Goal: Task Accomplishment & Management: Use online tool/utility

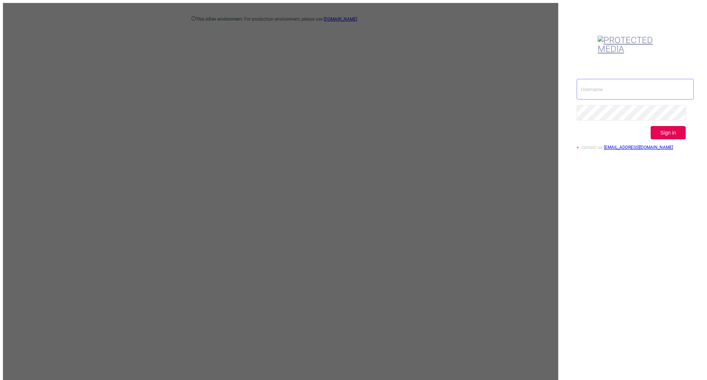
click at [625, 79] on input "text" at bounding box center [635, 89] width 117 height 21
type input "[EMAIL_ADDRESS][DOMAIN_NAME]"
click at [673, 126] on button "Sign in" at bounding box center [668, 132] width 35 height 13
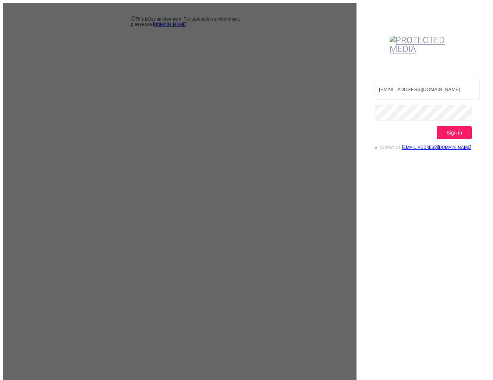
click at [446, 126] on button "Sign in" at bounding box center [454, 132] width 35 height 13
drag, startPoint x: 455, startPoint y: 101, endPoint x: 430, endPoint y: 116, distance: 29.6
click at [455, 126] on button "Sign in" at bounding box center [454, 132] width 35 height 13
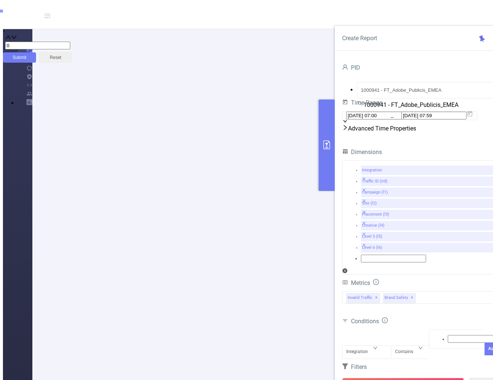
click at [482, 9] on header "ISM" at bounding box center [275, 16] width 545 height 26
click at [75, 35] on link "Logout" at bounding box center [34, 29] width 81 height 10
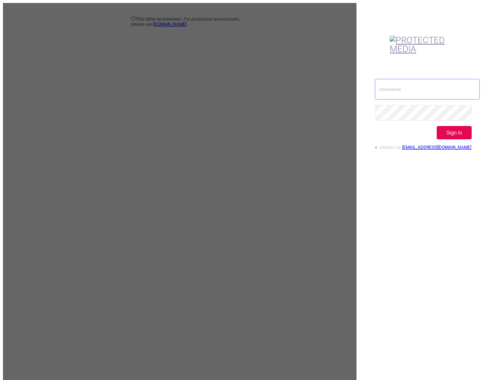
click at [387, 79] on input "text" at bounding box center [427, 89] width 105 height 21
type input "[EMAIL_ADDRESS][DOMAIN_NAME]"
click at [461, 126] on button "Sign in" at bounding box center [454, 132] width 35 height 13
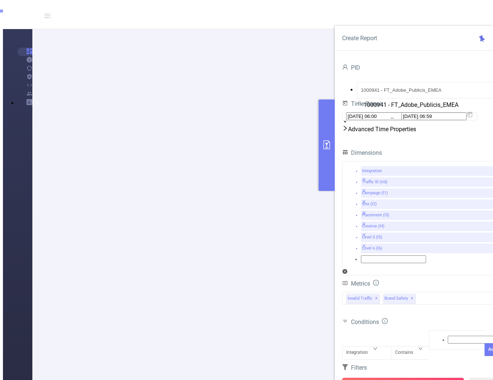
click at [385, 377] on button "Run Report" at bounding box center [403, 383] width 122 height 13
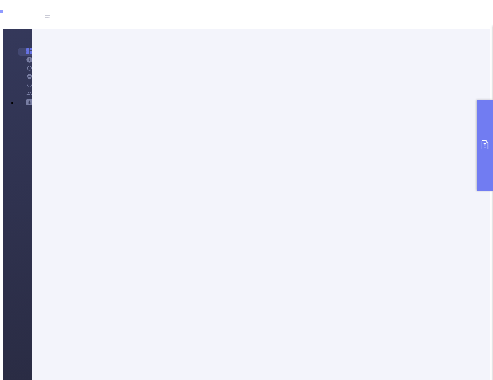
click at [486, 172] on button "primary" at bounding box center [485, 144] width 16 height 91
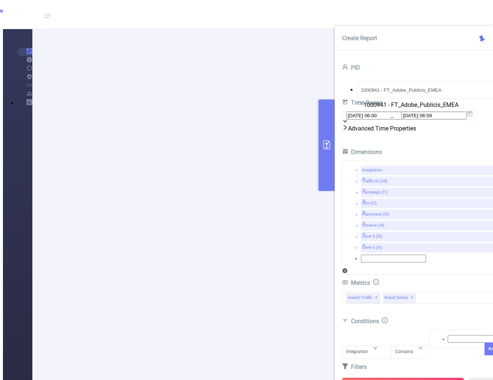
click at [401, 377] on button "Run Report" at bounding box center [403, 383] width 122 height 13
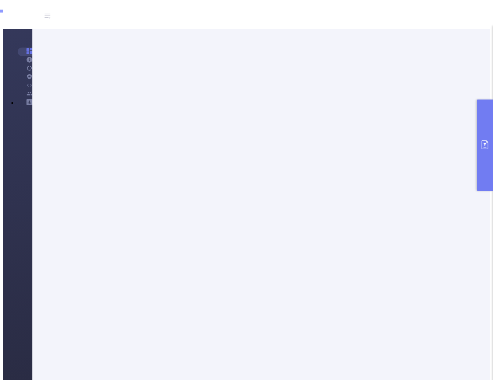
drag, startPoint x: 481, startPoint y: 145, endPoint x: 479, endPoint y: 149, distance: 3.8
click at [482, 145] on icon "primary" at bounding box center [485, 144] width 9 height 9
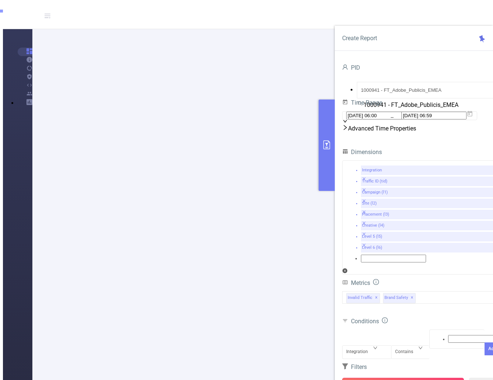
click at [401, 377] on button "Run Report" at bounding box center [403, 383] width 122 height 13
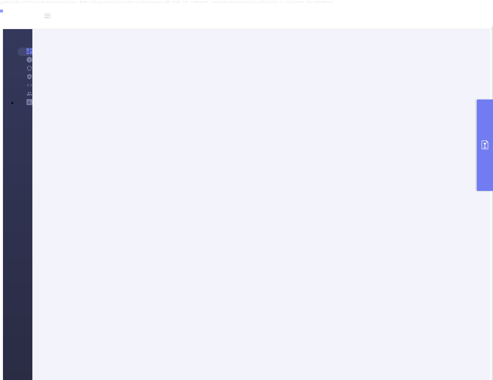
scroll to position [0, 228]
click at [485, 172] on button "primary" at bounding box center [485, 144] width 16 height 91
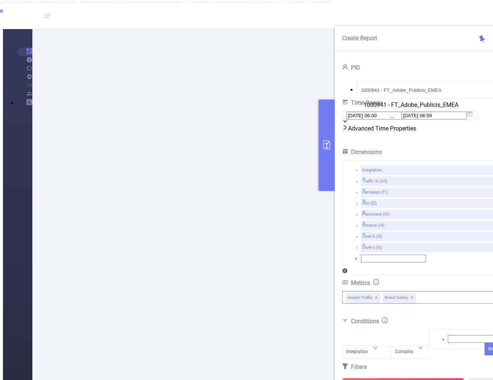
click at [424, 291] on div "Invalid Traffic ✕ Brand Safety ✕" at bounding box center [421, 297] width 158 height 13
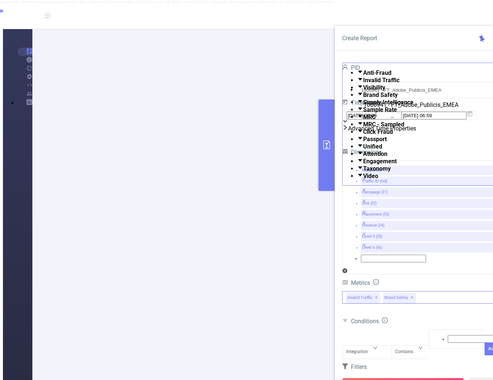
click at [363, 172] on span at bounding box center [363, 168] width 0 height 7
click at [363, 179] on span at bounding box center [363, 175] width 0 height 7
click at [363, 165] on span at bounding box center [363, 161] width 0 height 7
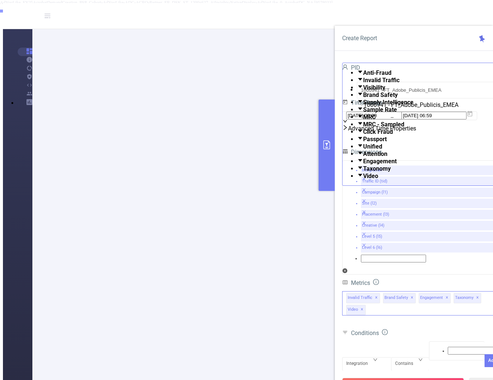
click at [363, 157] on span at bounding box center [363, 153] width 0 height 7
click at [363, 150] on span at bounding box center [363, 146] width 0 height 7
click at [363, 142] on span at bounding box center [363, 138] width 0 height 7
click at [363, 135] on span at bounding box center [363, 131] width 0 height 7
click at [363, 128] on span at bounding box center [363, 124] width 0 height 7
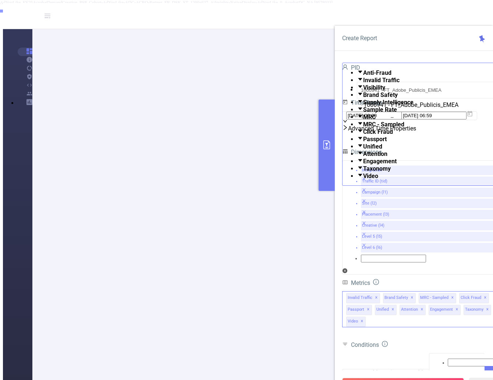
click at [363, 120] on span at bounding box center [363, 116] width 0 height 7
click at [363, 113] on span at bounding box center [363, 109] width 0 height 7
click at [363, 106] on span at bounding box center [363, 102] width 0 height 7
click at [363, 91] on span at bounding box center [363, 87] width 0 height 7
click at [363, 70] on span at bounding box center [363, 72] width 0 height 7
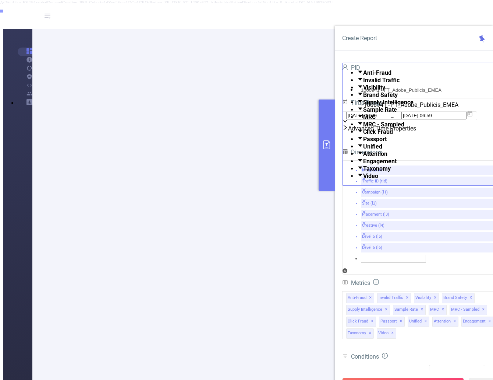
click at [416, 377] on button "Run Report" at bounding box center [403, 383] width 122 height 13
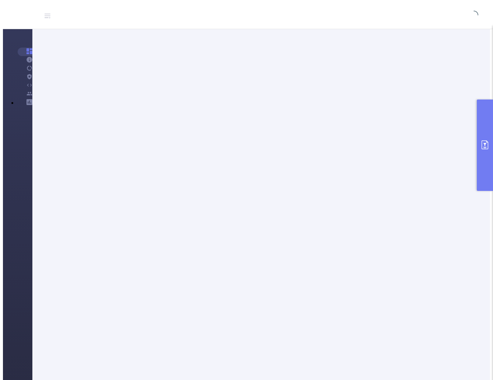
scroll to position [25, 0]
click at [487, 149] on button "primary" at bounding box center [485, 144] width 16 height 91
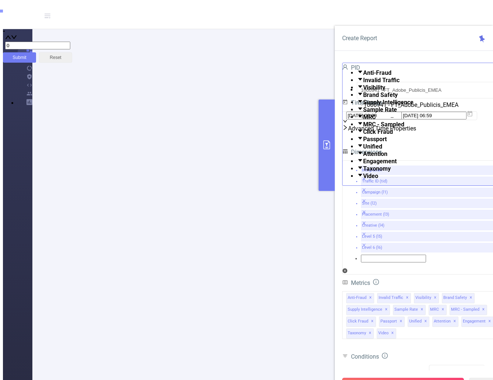
click at [415, 377] on button "Run Report" at bounding box center [403, 383] width 122 height 13
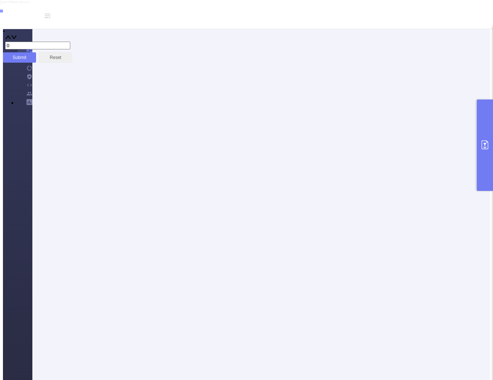
scroll to position [209, 0]
click at [486, 143] on icon "primary" at bounding box center [485, 144] width 7 height 9
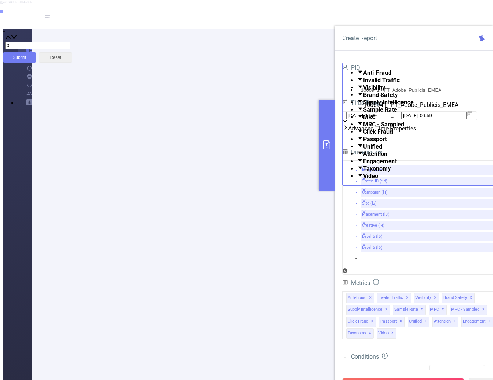
click at [375, 379] on div "Integration" at bounding box center [366, 381] width 41 height 0
click at [360, 15] on li "Traffic ID (tid)" at bounding box center [254, 13] width 479 height 6
click at [439, 369] on div at bounding box center [457, 374] width 48 height 10
type input "tier 2"
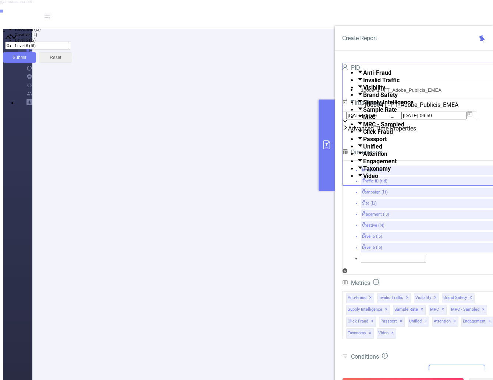
click at [457, 10] on li "tier 2" at bounding box center [254, 7] width 479 height 6
click at [407, 377] on button "Run Report" at bounding box center [403, 383] width 122 height 13
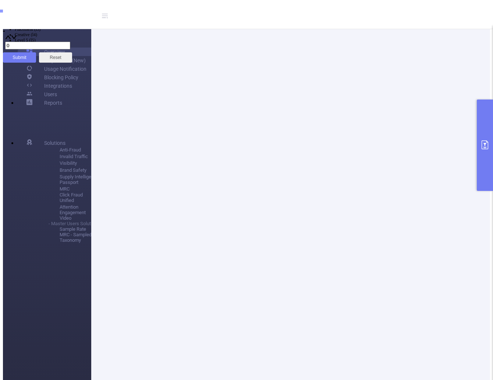
click at [490, 155] on button "primary" at bounding box center [485, 144] width 16 height 91
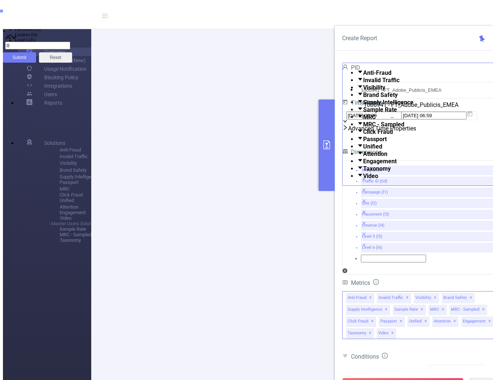
click at [436, 293] on span "Visibility ✕" at bounding box center [426, 298] width 25 height 10
click at [363, 91] on span at bounding box center [363, 87] width 0 height 7
click at [363, 98] on span at bounding box center [363, 94] width 0 height 7
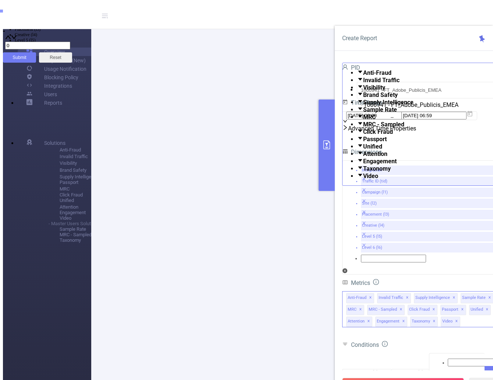
click at [363, 106] on span at bounding box center [363, 102] width 0 height 7
click at [363, 113] on span at bounding box center [363, 109] width 0 height 7
drag, startPoint x: 355, startPoint y: 149, endPoint x: 354, endPoint y: 157, distance: 7.8
click at [363, 120] on span at bounding box center [363, 116] width 0 height 7
click at [363, 128] on span at bounding box center [363, 124] width 0 height 7
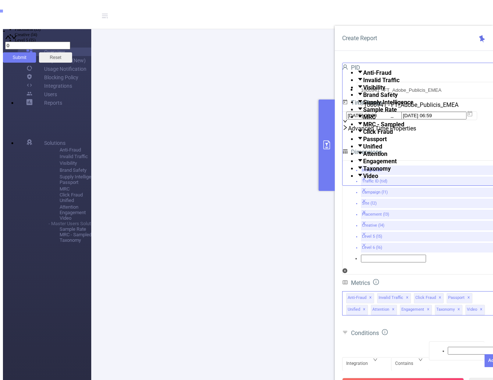
click at [363, 135] on span at bounding box center [363, 131] width 0 height 7
click at [363, 142] on span at bounding box center [363, 138] width 0 height 7
click at [363, 150] on span at bounding box center [363, 146] width 0 height 7
click at [363, 157] on span at bounding box center [363, 153] width 0 height 7
click at [363, 165] on span at bounding box center [363, 161] width 0 height 7
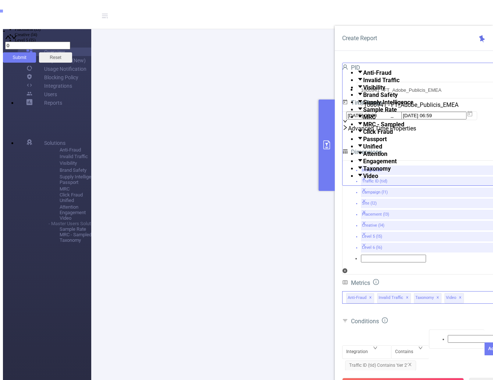
click at [363, 172] on span at bounding box center [363, 168] width 0 height 7
click at [363, 179] on span at bounding box center [363, 175] width 0 height 7
click at [363, 172] on span at bounding box center [363, 168] width 0 height 7
click at [431, 316] on div "Conditions" at bounding box center [421, 322] width 158 height 12
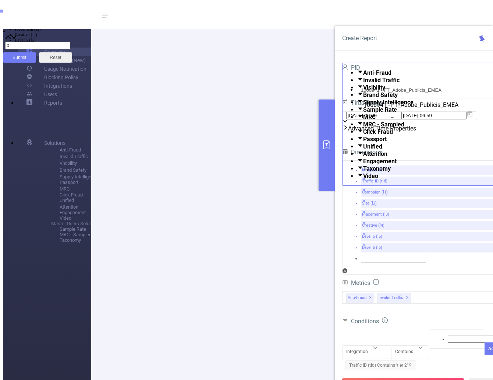
click at [411, 377] on button "Run Report" at bounding box center [403, 383] width 122 height 13
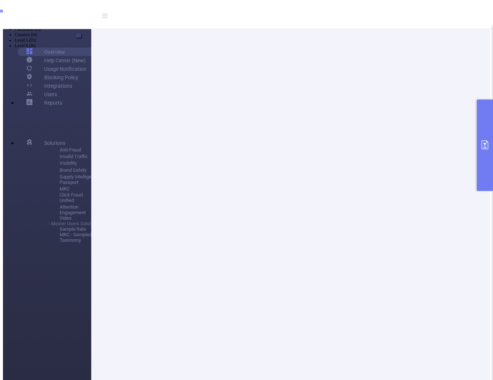
click at [488, 136] on button "primary" at bounding box center [485, 144] width 16 height 91
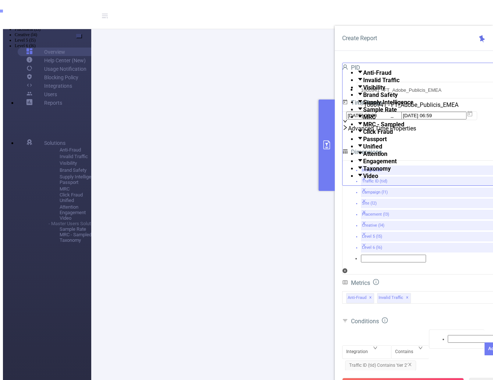
click at [330, 156] on button "primary" at bounding box center [327, 144] width 16 height 91
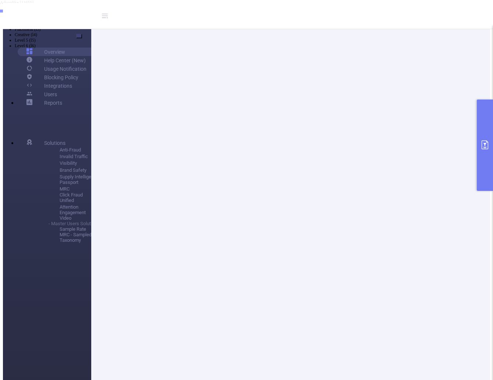
scroll to position [136, 0]
drag, startPoint x: 184, startPoint y: 154, endPoint x: 229, endPoint y: 154, distance: 44.6
click at [487, 153] on button "primary" at bounding box center [485, 144] width 16 height 91
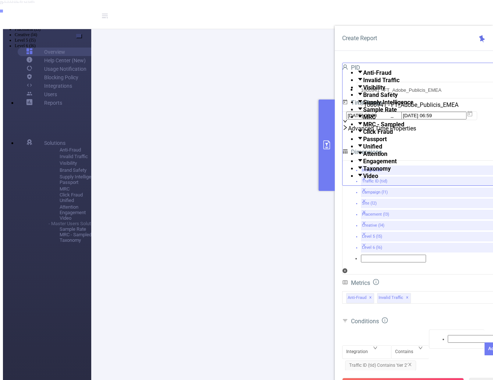
scroll to position [62, 0]
click at [401, 377] on button "Run Report" at bounding box center [403, 383] width 122 height 13
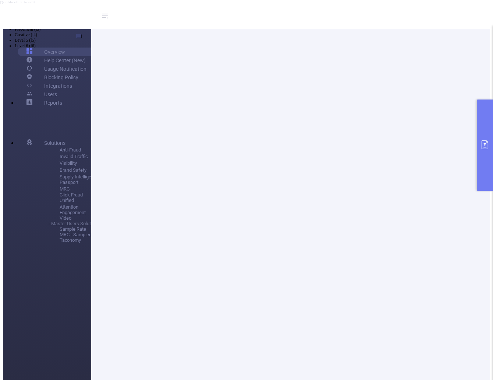
scroll to position [31, 0]
drag, startPoint x: 184, startPoint y: 263, endPoint x: 258, endPoint y: 262, distance: 74.7
click at [489, 142] on icon "primary" at bounding box center [485, 144] width 9 height 9
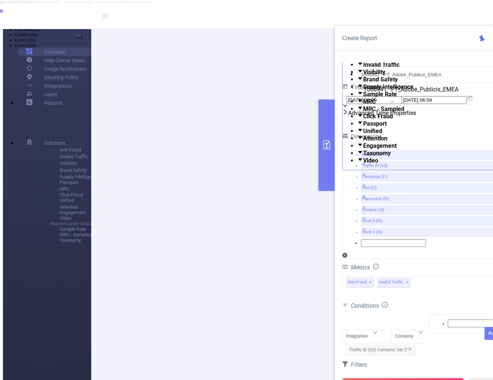
scroll to position [120, 0]
click at [397, 377] on button "Run Report" at bounding box center [403, 383] width 122 height 13
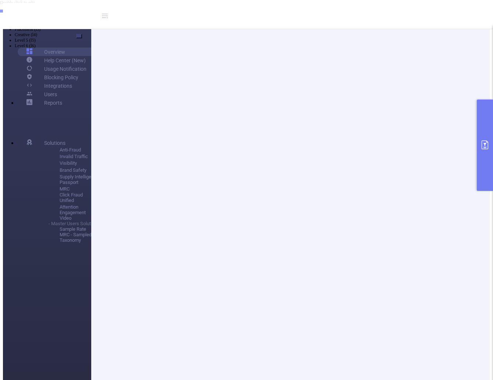
scroll to position [105, 0]
drag, startPoint x: 184, startPoint y: 190, endPoint x: 250, endPoint y: 192, distance: 65.2
click at [490, 149] on button "primary" at bounding box center [485, 144] width 16 height 91
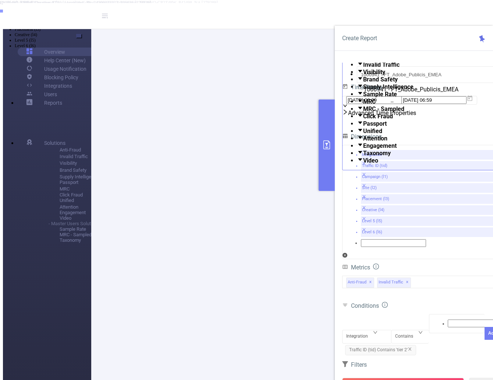
click at [412, 346] on icon "icon: close" at bounding box center [410, 348] width 4 height 4
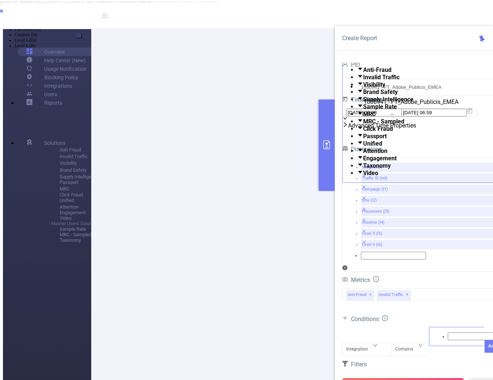
click at [441, 331] on div at bounding box center [457, 336] width 48 height 10
click at [377, 343] on div "Integration" at bounding box center [366, 343] width 41 height 0
click at [367, 15] on li "Traffic ID (tid)" at bounding box center [254, 13] width 479 height 6
click at [444, 331] on div at bounding box center [457, 336] width 48 height 10
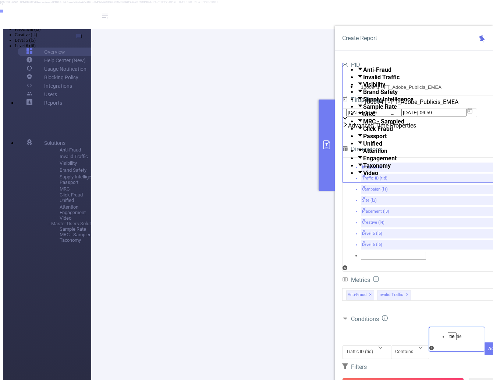
type input "tier"
click at [448, 10] on li "tier" at bounding box center [254, 7] width 479 height 6
click at [485, 353] on button "Add" at bounding box center [493, 359] width 16 height 13
drag, startPoint x: 404, startPoint y: 365, endPoint x: 452, endPoint y: 377, distance: 49.3
click at [404, 377] on button "Run Report" at bounding box center [403, 383] width 122 height 13
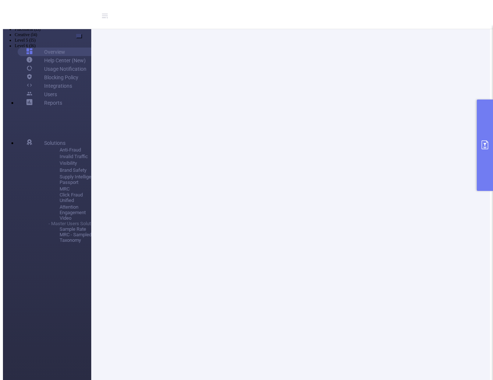
scroll to position [31, 0]
drag, startPoint x: 184, startPoint y: 113, endPoint x: 255, endPoint y: 110, distance: 70.4
click at [482, 152] on button "primary" at bounding box center [485, 144] width 16 height 91
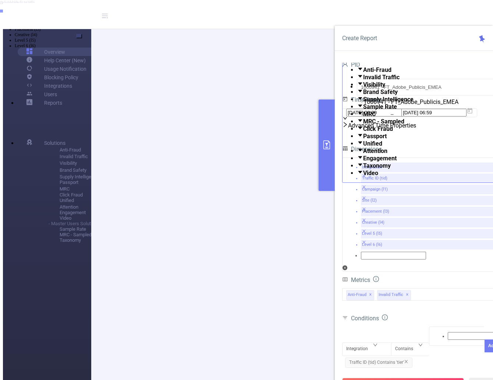
click at [407, 359] on icon "icon: close" at bounding box center [406, 361] width 4 height 4
click at [433, 331] on div at bounding box center [457, 336] width 48 height 10
click at [366, 343] on div "Integration" at bounding box center [359, 349] width 27 height 12
click at [363, 15] on li "Traffic ID (tid)" at bounding box center [254, 13] width 479 height 6
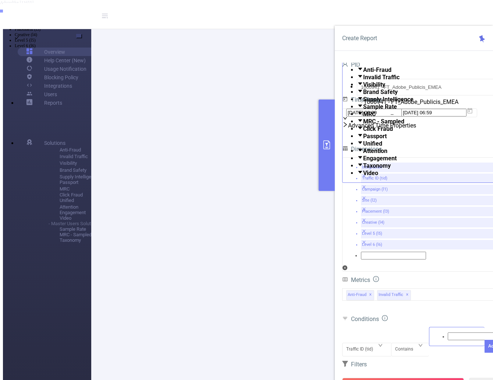
click at [437, 331] on div at bounding box center [457, 336] width 48 height 10
type input "Tier 2"
click at [449, 10] on li "Tier 2" at bounding box center [254, 7] width 479 height 6
click at [485, 353] on button "Add" at bounding box center [493, 359] width 16 height 13
click at [412, 377] on button "Run Report" at bounding box center [403, 383] width 122 height 13
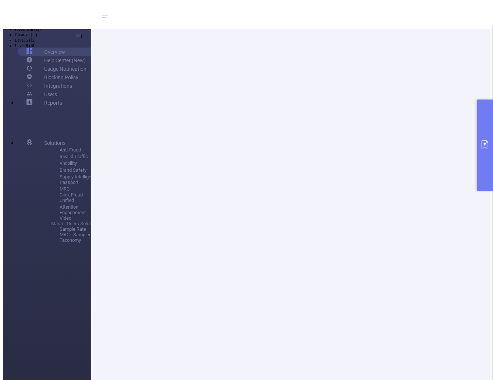
scroll to position [31, 0]
drag, startPoint x: 184, startPoint y: 260, endPoint x: 243, endPoint y: 260, distance: 58.9
click at [489, 152] on button "primary" at bounding box center [485, 144] width 16 height 91
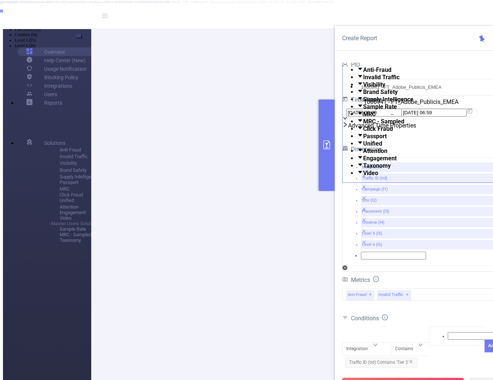
click at [434, 377] on button "Run Report" at bounding box center [403, 383] width 122 height 13
click at [416, 377] on button "Run Report" at bounding box center [403, 383] width 122 height 13
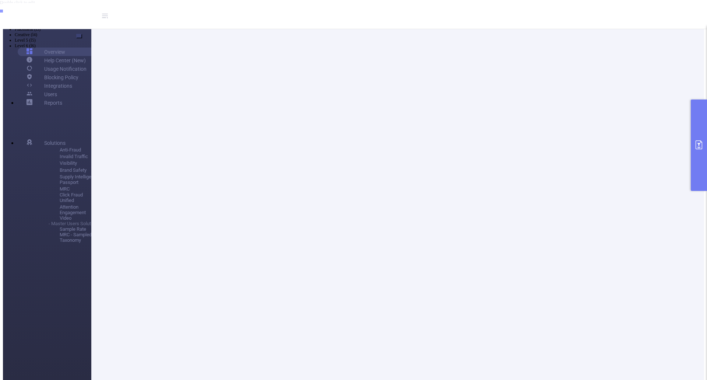
click at [704, 141] on button "primary" at bounding box center [699, 144] width 16 height 91
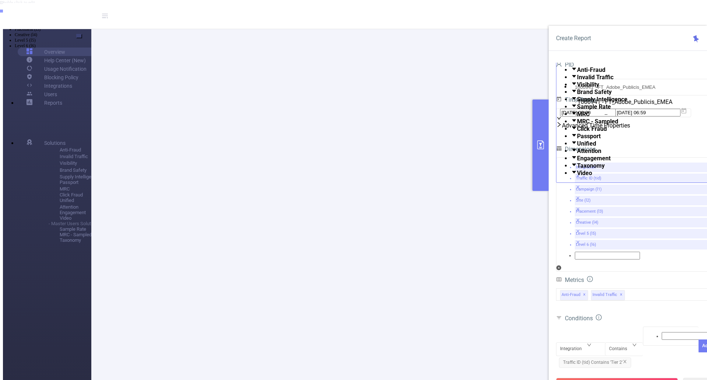
drag, startPoint x: 183, startPoint y: 111, endPoint x: 228, endPoint y: 119, distance: 44.8
click at [101, 12] on icon at bounding box center [105, 16] width 9 height 26
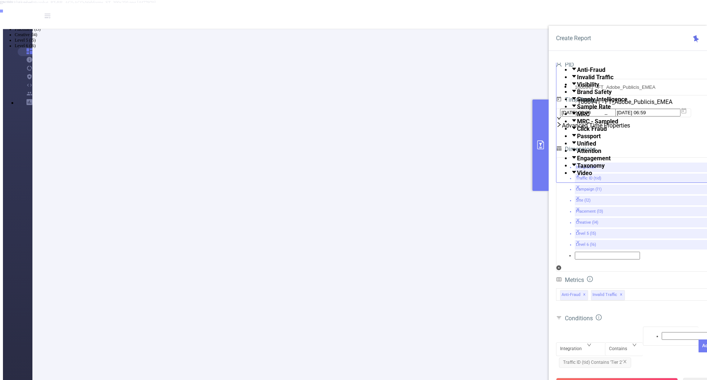
drag, startPoint x: 616, startPoint y: 364, endPoint x: 589, endPoint y: 355, distance: 28.3
click at [616, 377] on button "Run Report" at bounding box center [617, 383] width 122 height 13
